Goal: Information Seeking & Learning: Learn about a topic

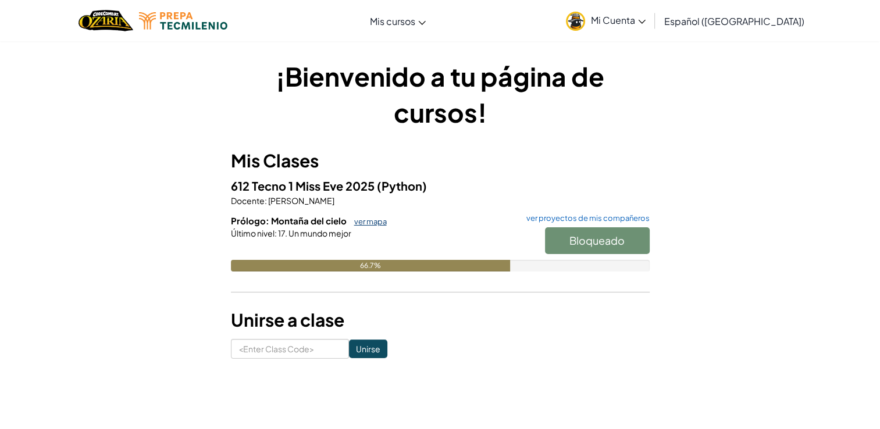
click at [371, 221] on link "ver mapa" at bounding box center [368, 221] width 38 height 9
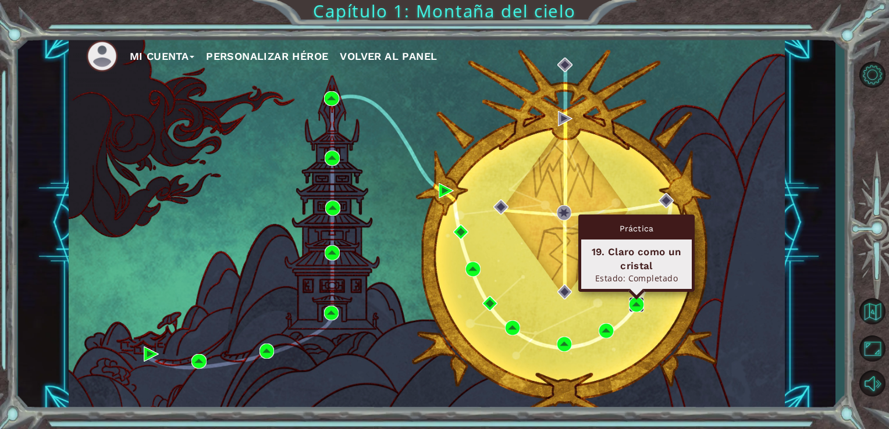
click at [638, 303] on img at bounding box center [636, 304] width 15 height 15
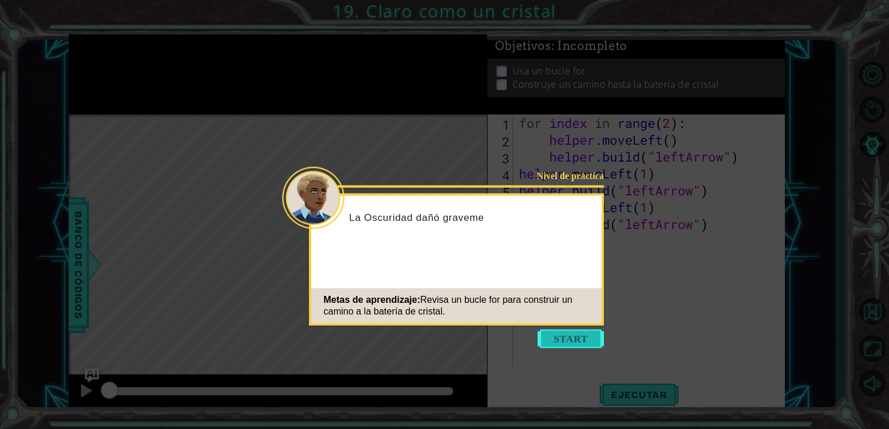
click at [573, 342] on button "Start" at bounding box center [571, 339] width 66 height 19
